Goal: Communication & Community: Share content

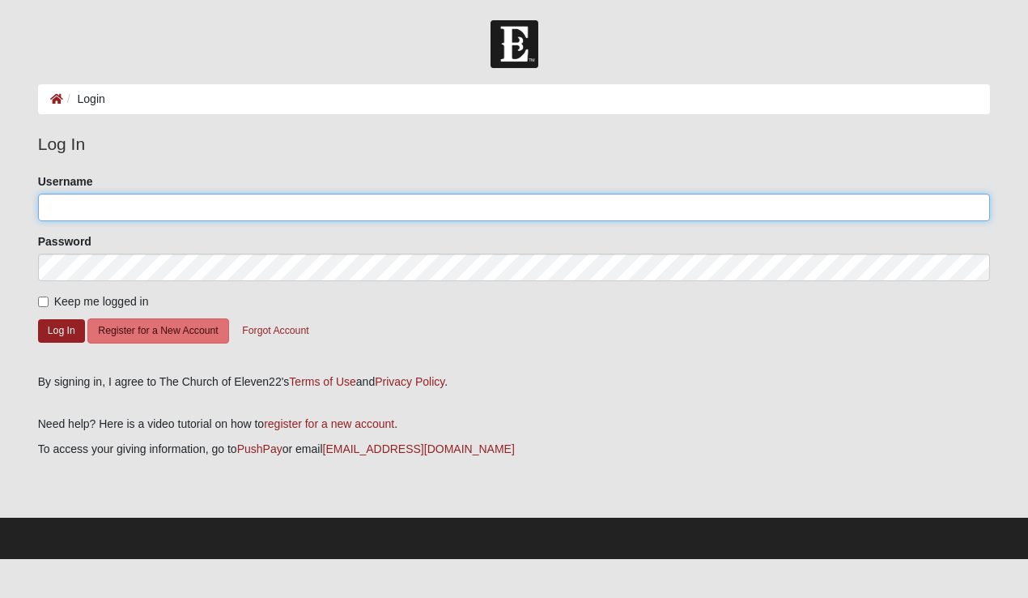
type input "gigiofjax"
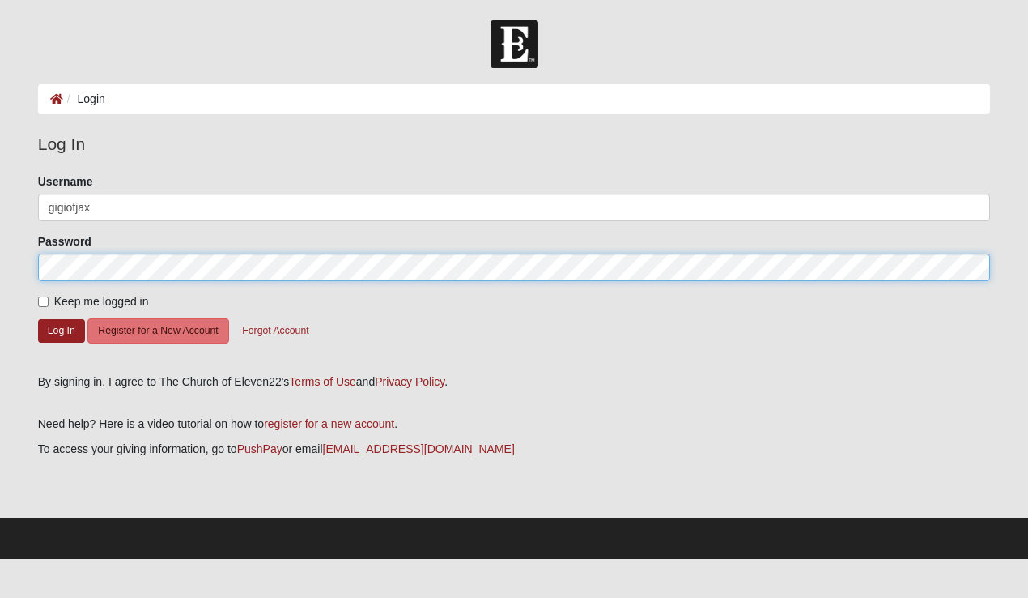
click at [61, 330] on button "Log In" at bounding box center [61, 330] width 47 height 23
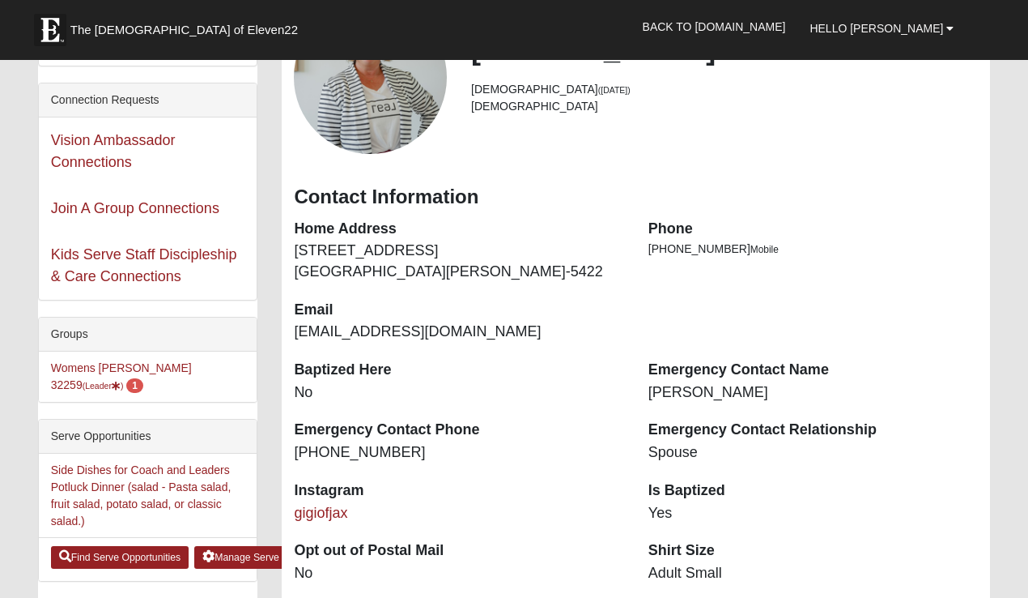
scroll to position [215, 0]
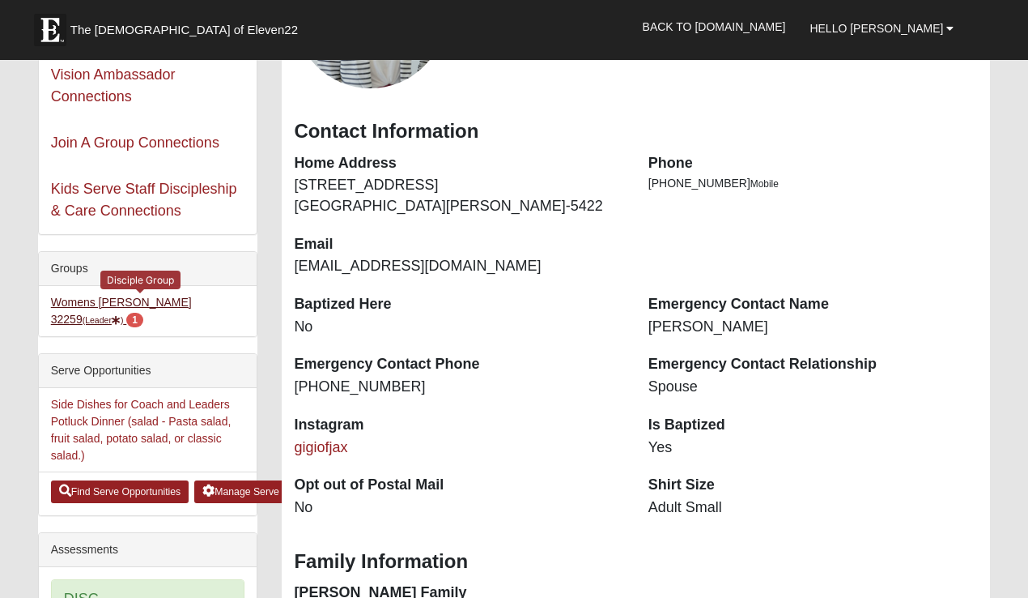
click at [133, 300] on link "Womens Urbanski 32259 (Leader ) 1" at bounding box center [121, 311] width 141 height 30
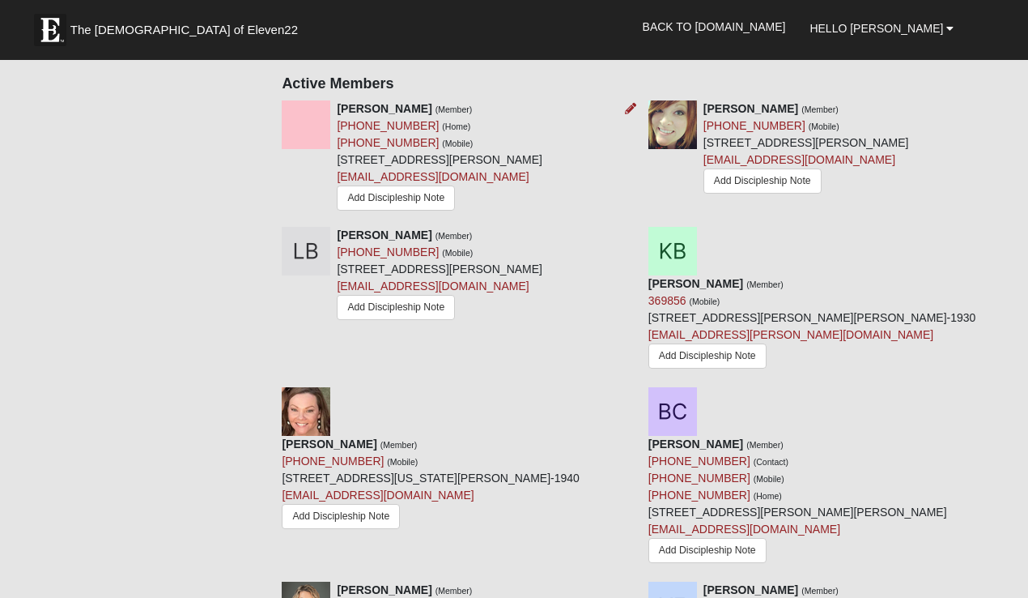
scroll to position [967, 0]
click at [425, 282] on link "melissablenden@gmail.com" at bounding box center [433, 285] width 192 height 13
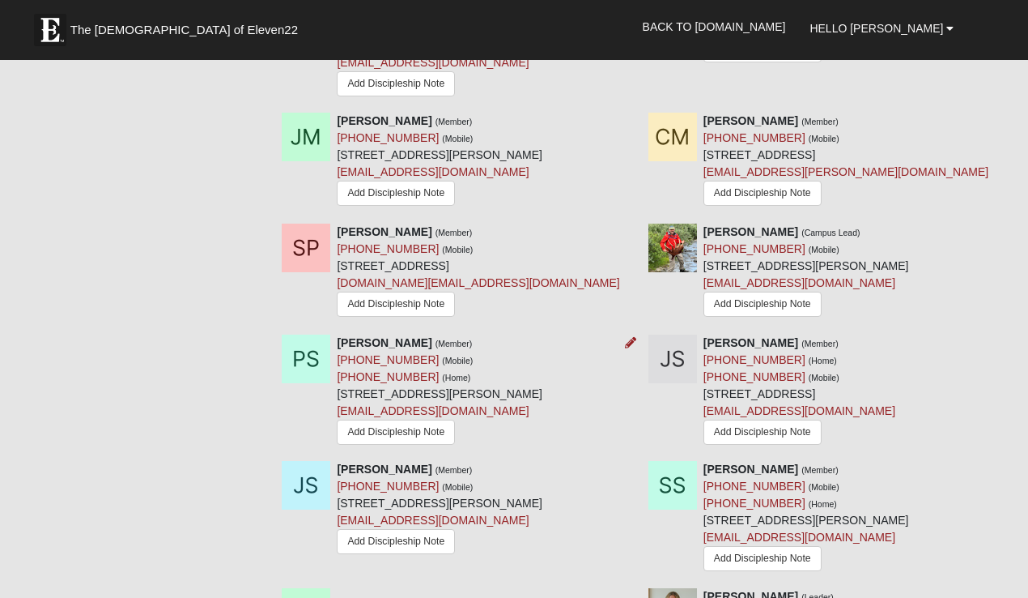
scroll to position [1863, 0]
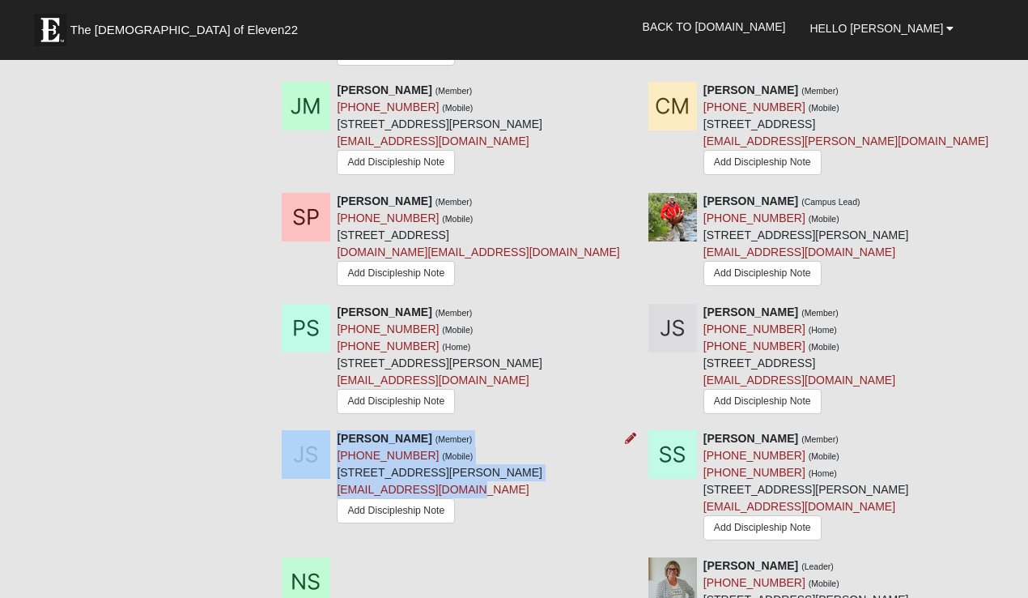
drag, startPoint x: 480, startPoint y: 384, endPoint x: 336, endPoint y: 398, distance: 144.8
click at [338, 430] on div "Jessica Smith (Member) (321) 543-7368 (Mobile) 12758 Allport Rd Jacksonville, F…" at bounding box center [440, 478] width 206 height 97
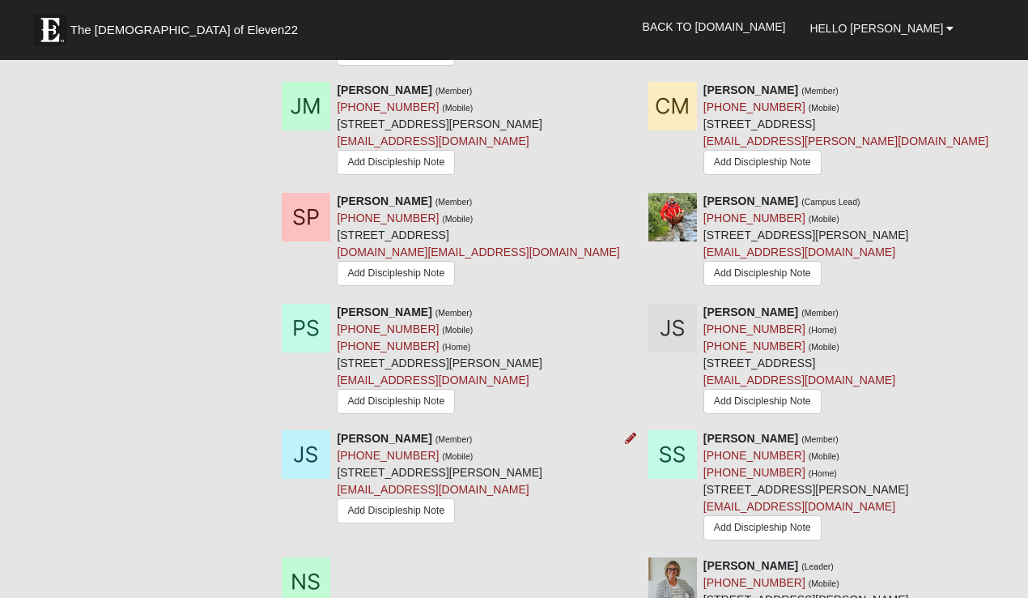
click at [330, 430] on div "Jessica Smith (Member) (321) 543-7368 (Mobile) 12758 Allport Rd Jacksonville, F…" at bounding box center [453, 478] width 366 height 97
click at [296, 430] on img at bounding box center [306, 454] width 49 height 49
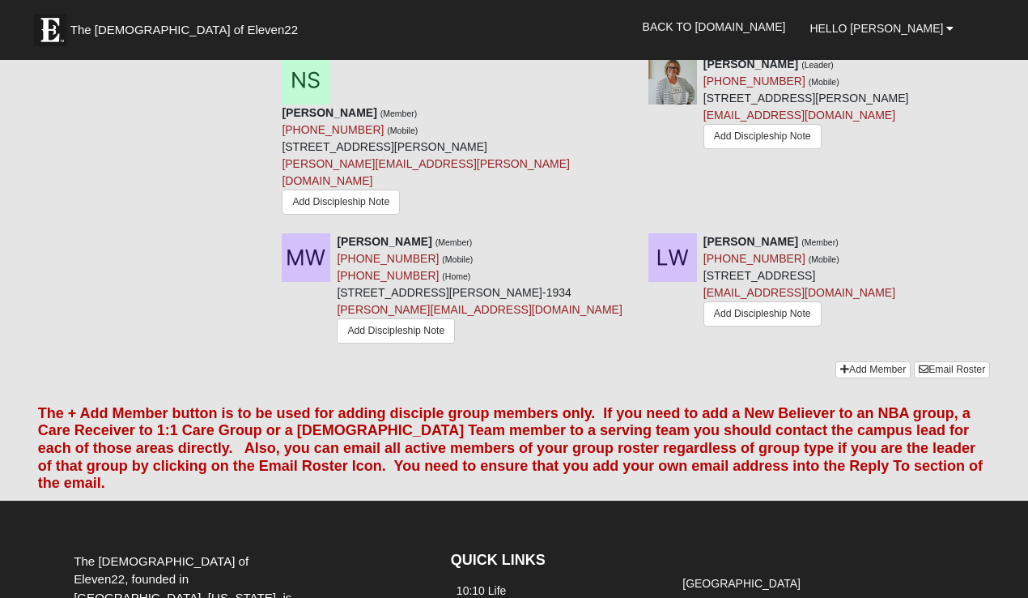
scroll to position [2351, 0]
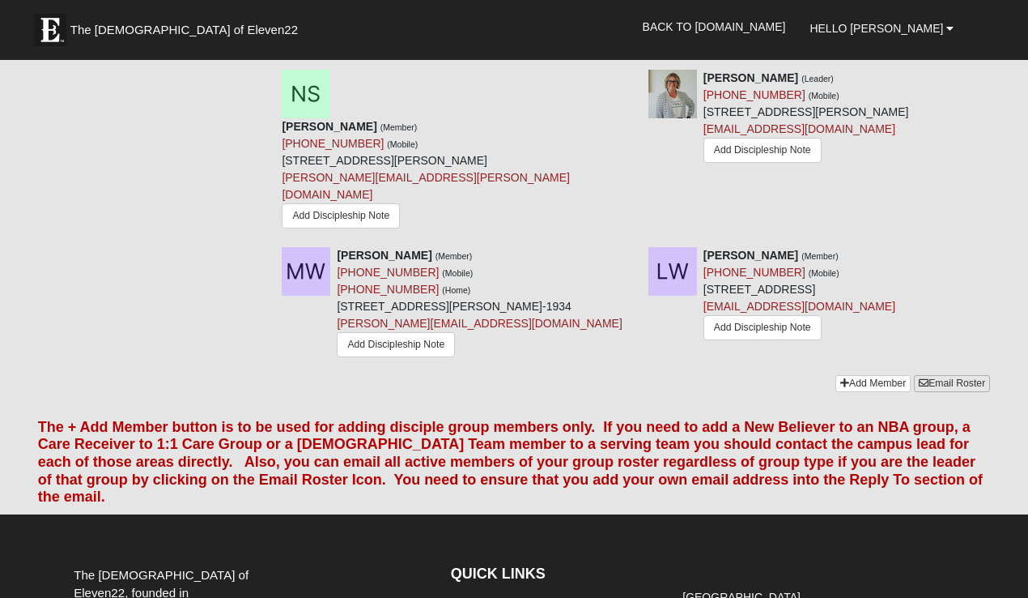
click at [973, 375] on link "Email Roster" at bounding box center [952, 383] width 76 height 17
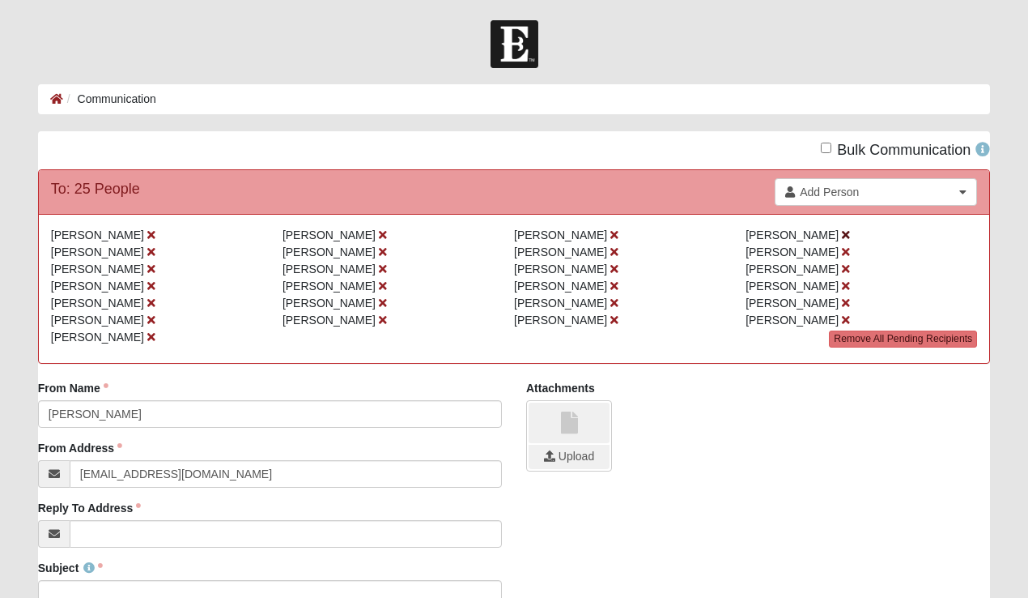
click at [842, 234] on icon at bounding box center [846, 234] width 8 height 11
click at [840, 235] on li "[PERSON_NAME]" at bounding box center [862, 235] width 232 height 17
click at [846, 236] on icon at bounding box center [846, 234] width 8 height 11
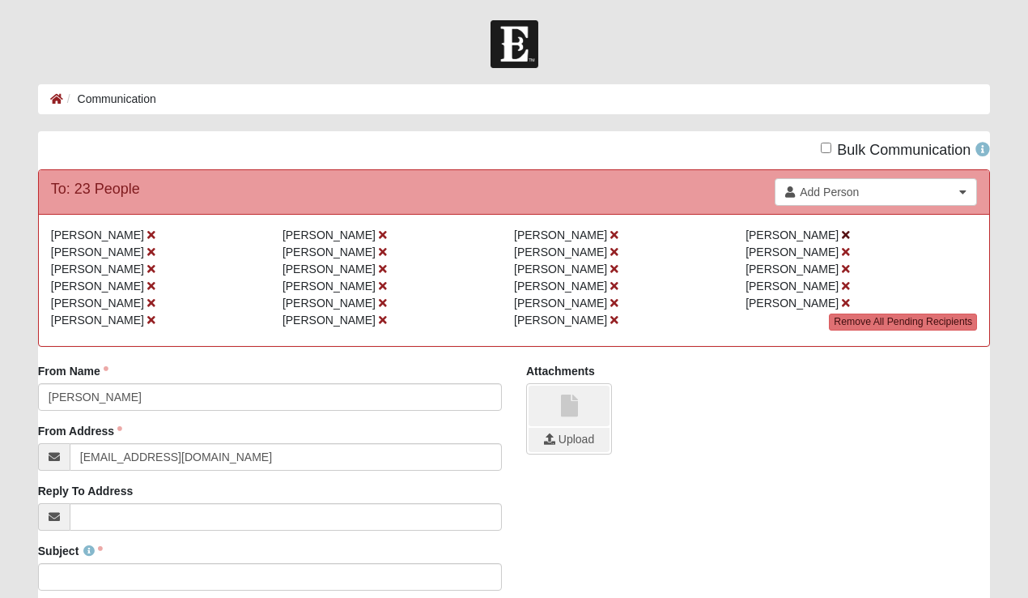
click at [842, 235] on icon at bounding box center [846, 234] width 8 height 11
click at [850, 250] on icon at bounding box center [846, 251] width 8 height 11
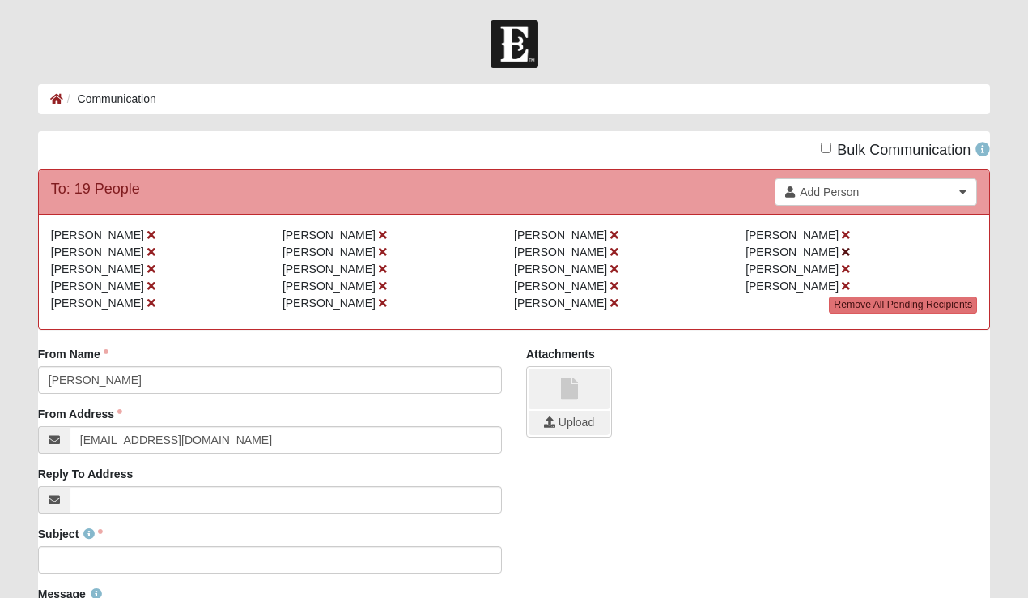
click at [842, 252] on icon at bounding box center [846, 251] width 8 height 11
click at [842, 253] on icon at bounding box center [846, 251] width 8 height 11
click at [842, 266] on icon at bounding box center [846, 268] width 8 height 11
click at [842, 268] on icon at bounding box center [846, 268] width 8 height 11
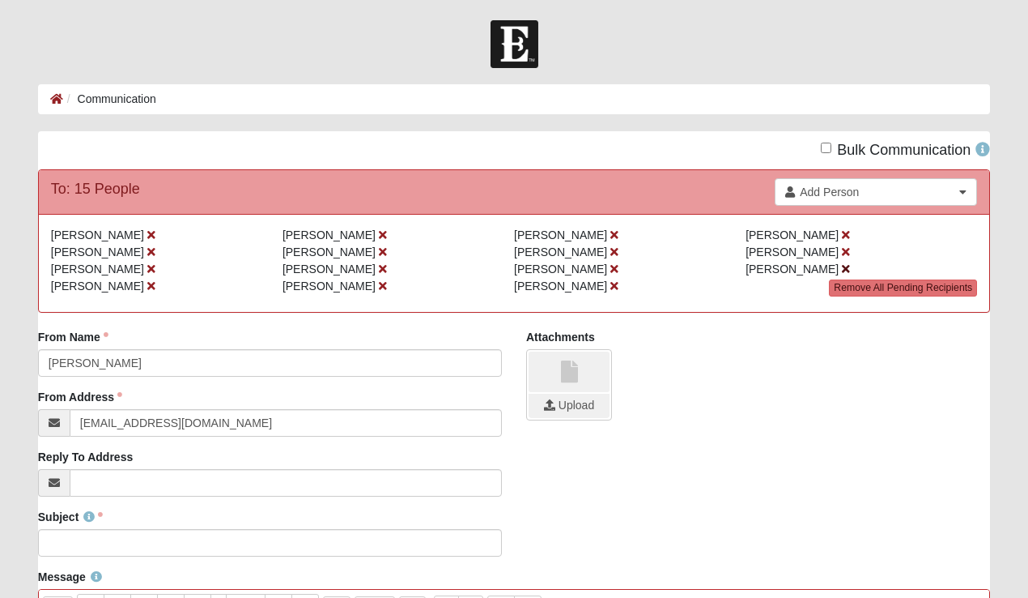
click at [842, 268] on icon at bounding box center [846, 268] width 8 height 11
click at [611, 253] on icon at bounding box center [615, 251] width 8 height 11
click at [611, 235] on icon at bounding box center [615, 234] width 8 height 11
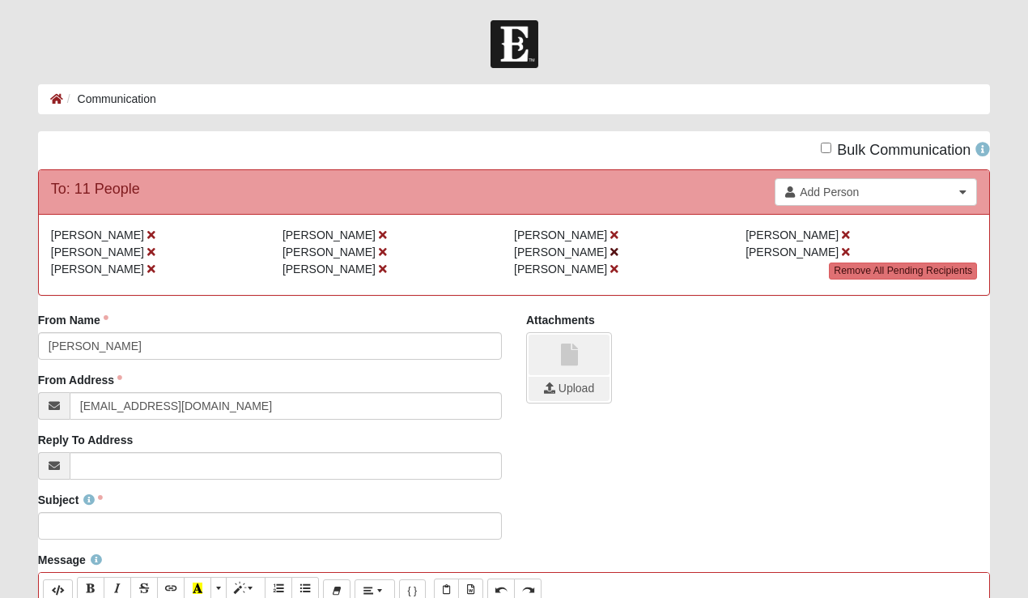
click at [611, 249] on icon at bounding box center [615, 251] width 8 height 11
click at [842, 233] on icon at bounding box center [846, 234] width 8 height 11
click at [842, 235] on icon at bounding box center [846, 234] width 8 height 11
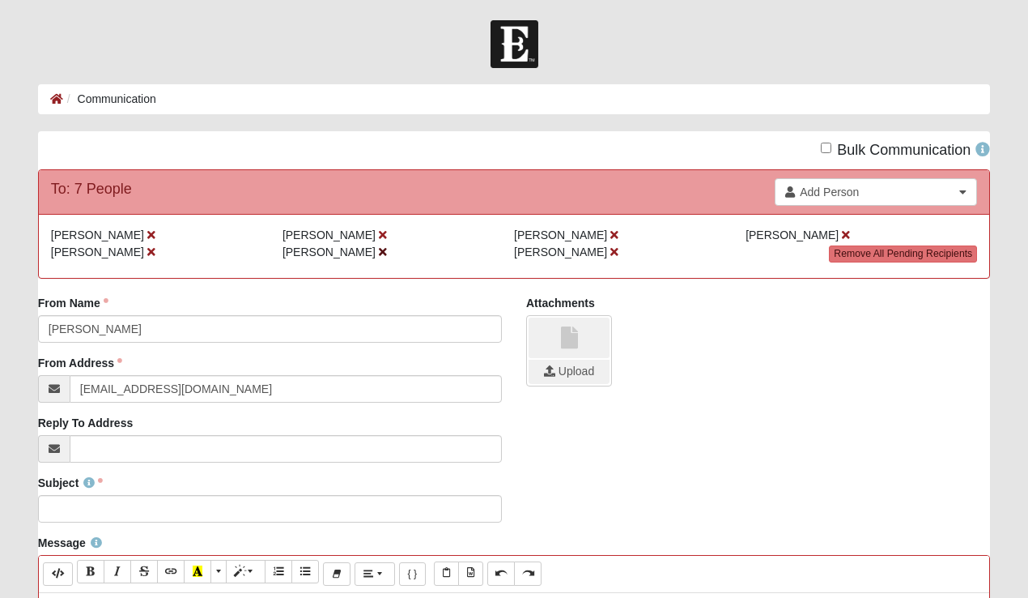
click at [379, 249] on icon at bounding box center [383, 251] width 8 height 11
click at [379, 233] on icon at bounding box center [383, 234] width 8 height 11
click at [147, 251] on icon at bounding box center [151, 251] width 8 height 11
click at [147, 234] on icon at bounding box center [151, 234] width 8 height 11
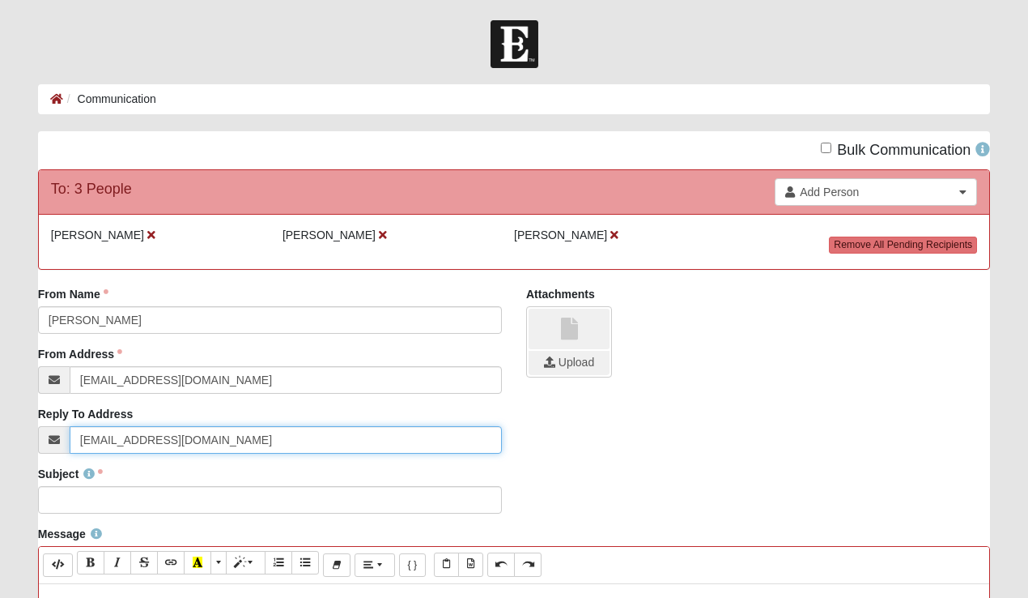
type input "[EMAIL_ADDRESS][DOMAIN_NAME]"
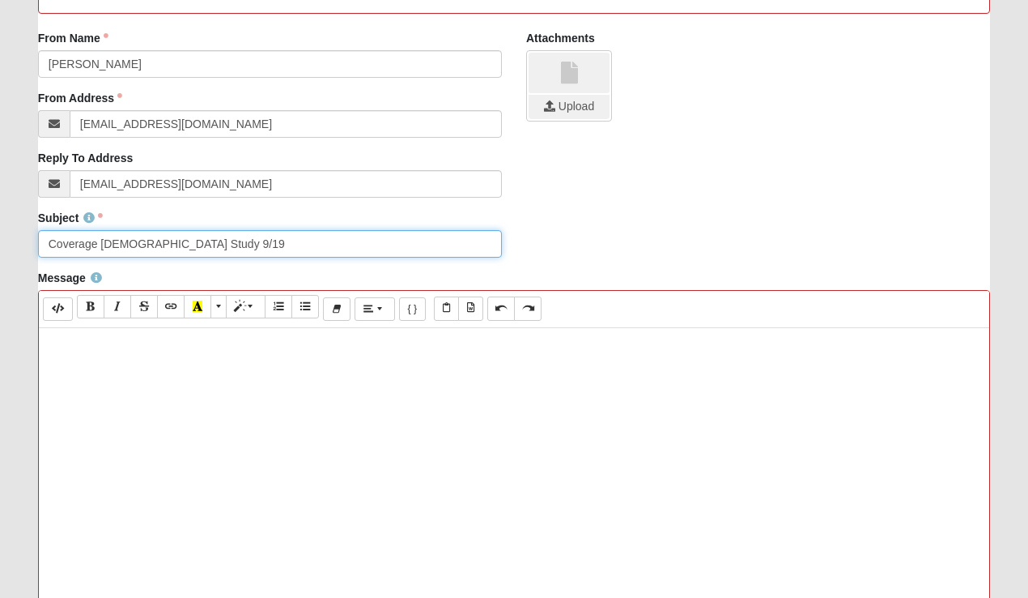
scroll to position [364, 0]
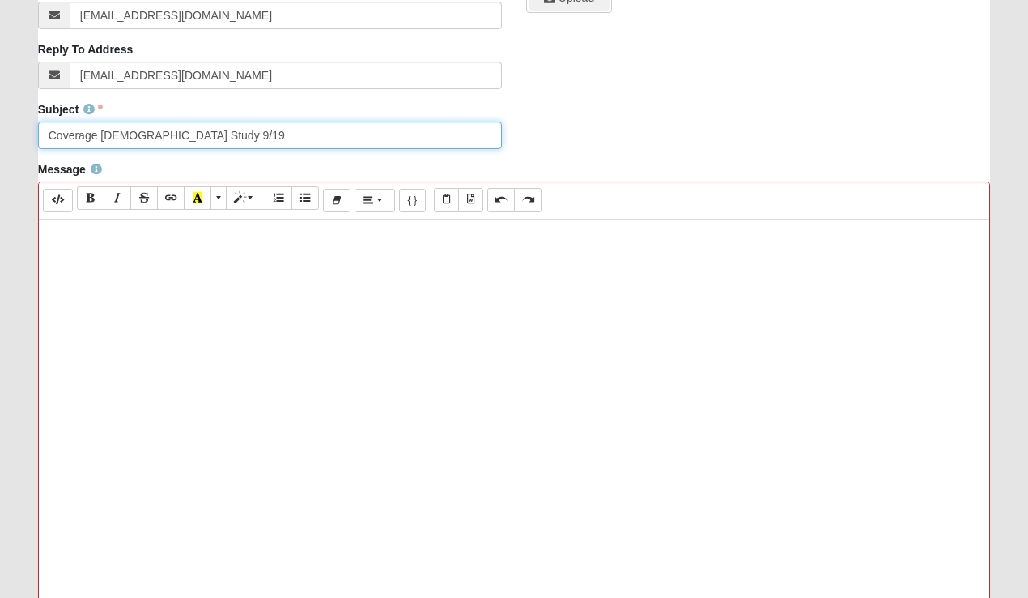
type input "Coverage [DEMOGRAPHIC_DATA] Study 9/19"
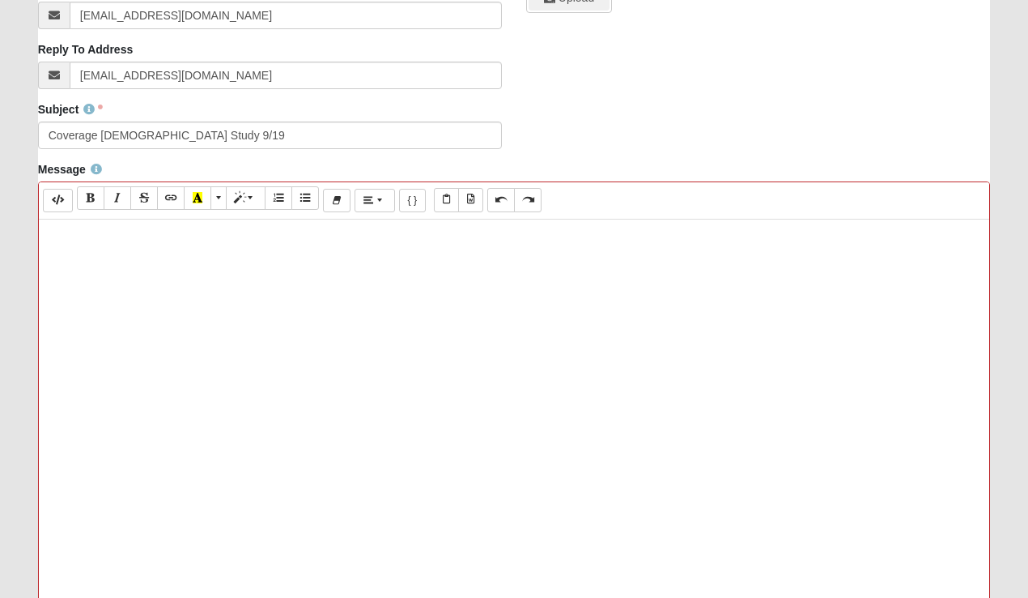
click at [438, 318] on div at bounding box center [515, 462] width 952 height 486
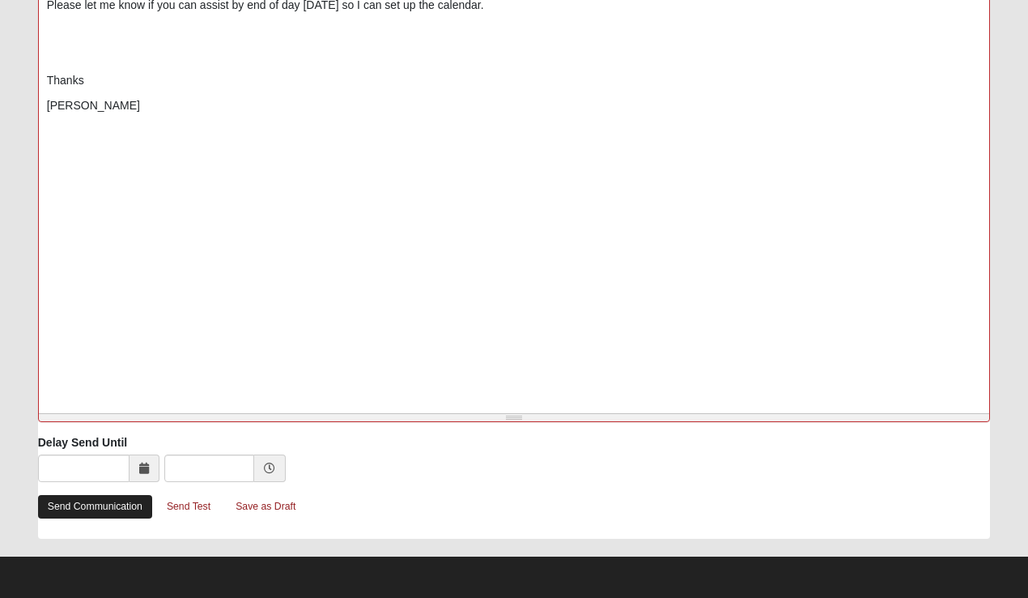
scroll to position [663, 0]
click at [71, 509] on link "Send Communication" at bounding box center [95, 506] width 114 height 23
